Goal: Check status: Check status

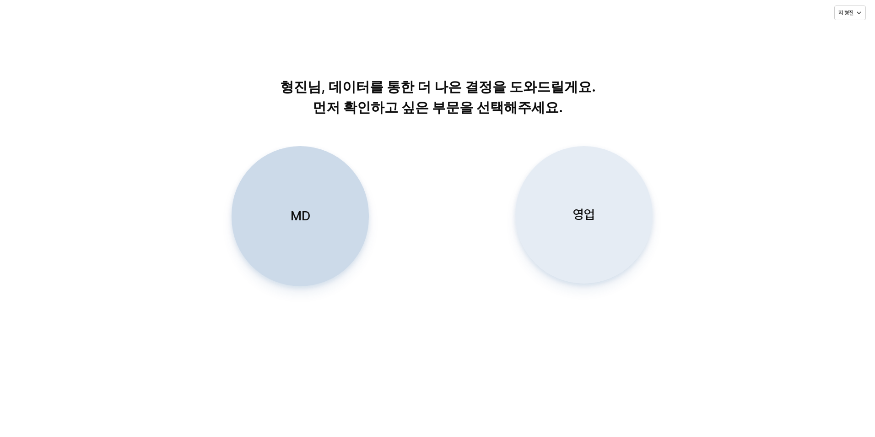
click at [600, 229] on div "영업" at bounding box center [583, 214] width 129 height 136
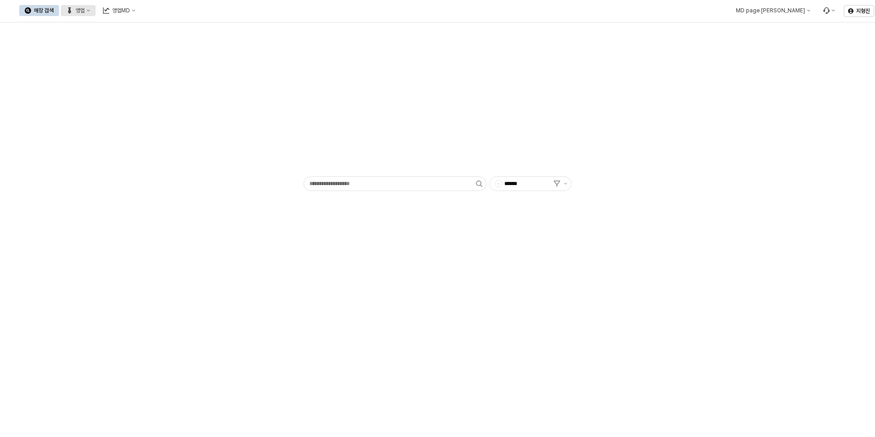
click at [85, 11] on div "영업" at bounding box center [80, 10] width 9 height 6
click at [170, 34] on div "목표매출 달성현황" at bounding box center [179, 27] width 72 height 15
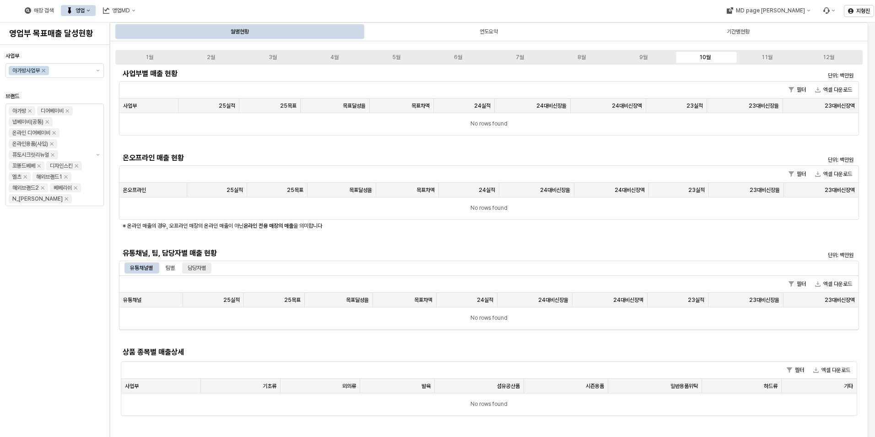
click at [206, 270] on div "담당자별" at bounding box center [197, 267] width 18 height 11
click at [644, 59] on div "9월" at bounding box center [643, 57] width 8 height 6
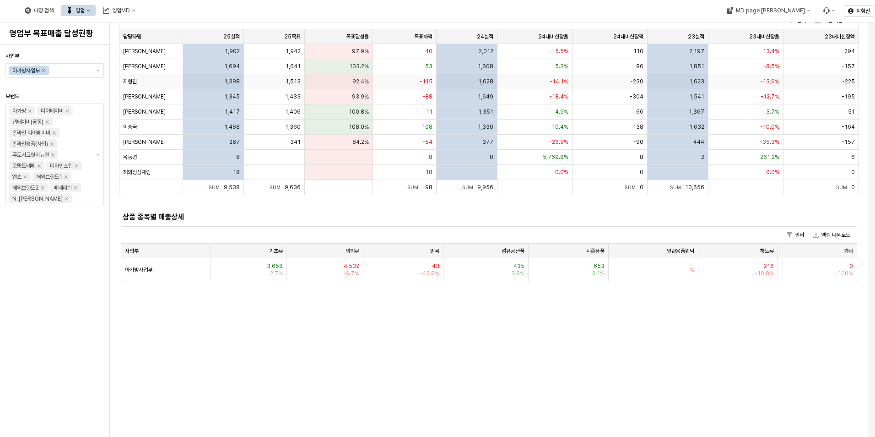
scroll to position [275, 0]
